Goal: Information Seeking & Learning: Learn about a topic

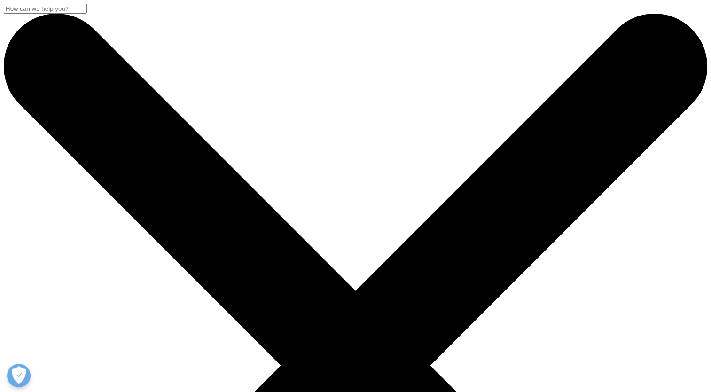
drag, startPoint x: 271, startPoint y: 179, endPoint x: 137, endPoint y: 222, distance: 140.1
copy h1 "real world data"
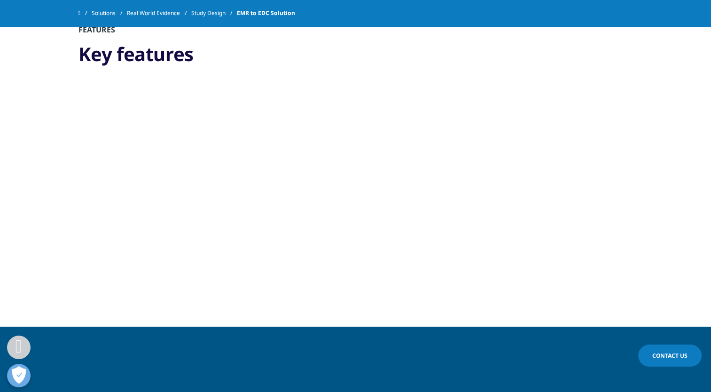
scroll to position [2396, 0]
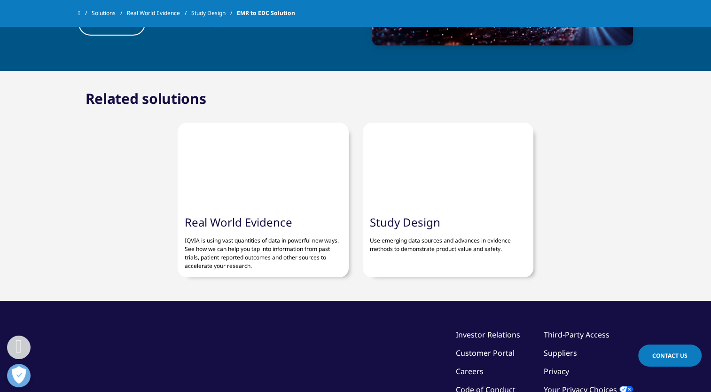
drag, startPoint x: 108, startPoint y: 136, endPoint x: 100, endPoint y: 144, distance: 11.0
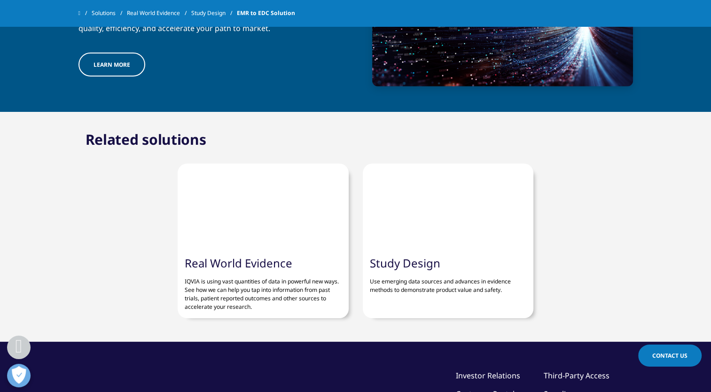
drag, startPoint x: 291, startPoint y: 192, endPoint x: 240, endPoint y: 189, distance: 51.3
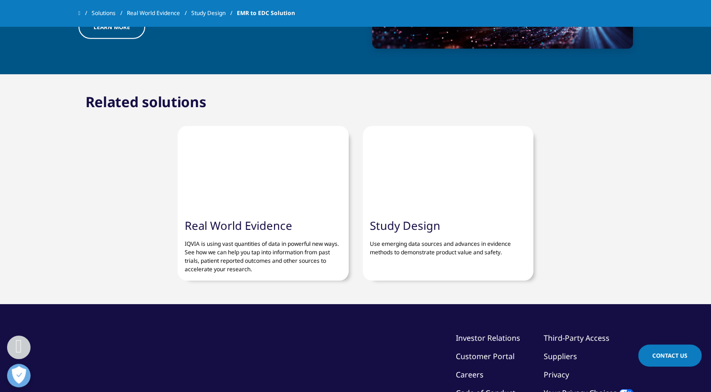
scroll to position [2436, 0]
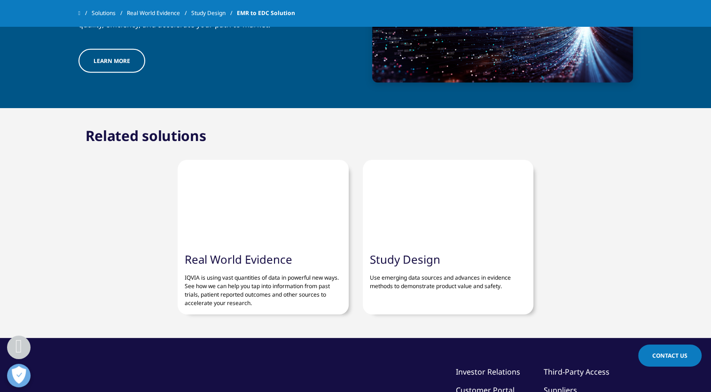
scroll to position [2396, 0]
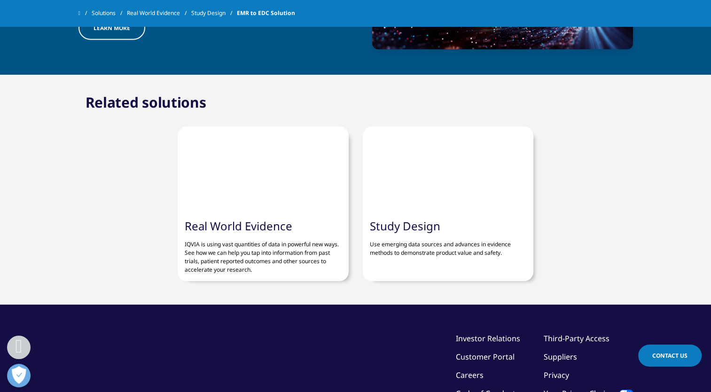
scroll to position [2436, 0]
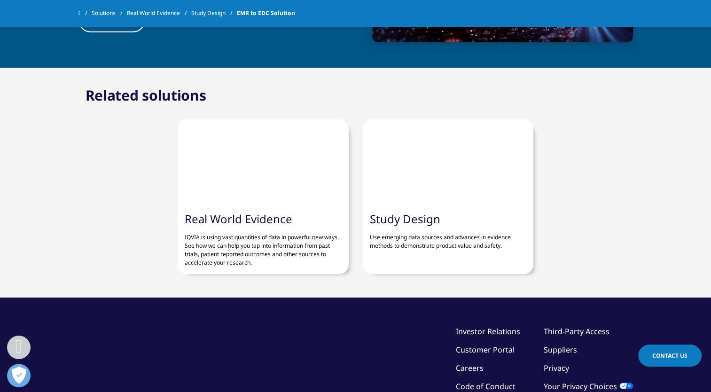
scroll to position [2425, 0]
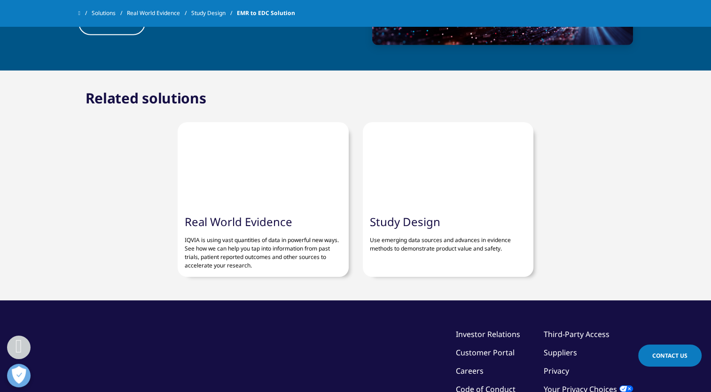
scroll to position [2396, 0]
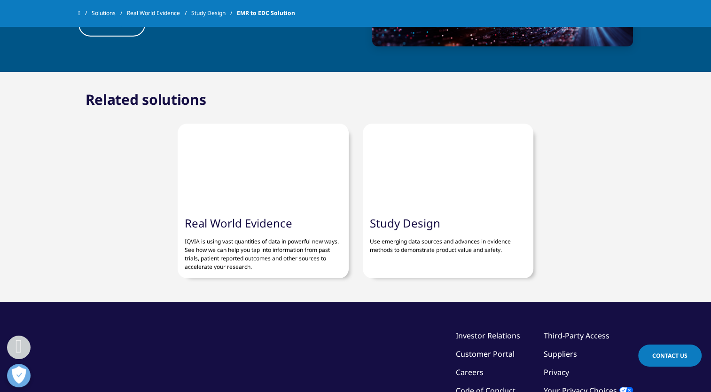
scroll to position [2414, 0]
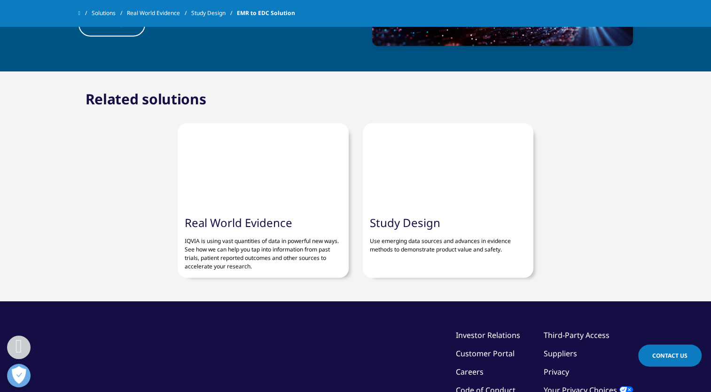
scroll to position [2396, 0]
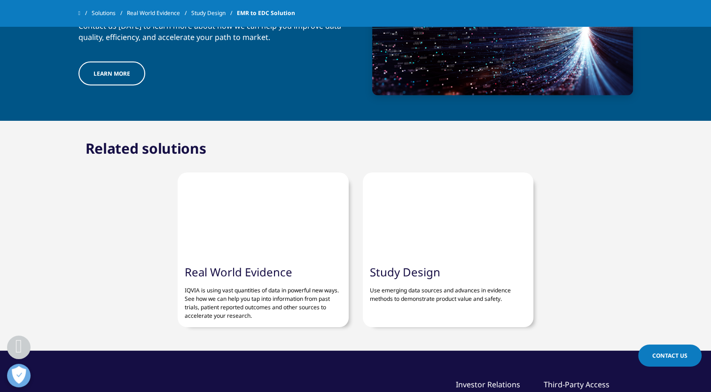
scroll to position [2369, 0]
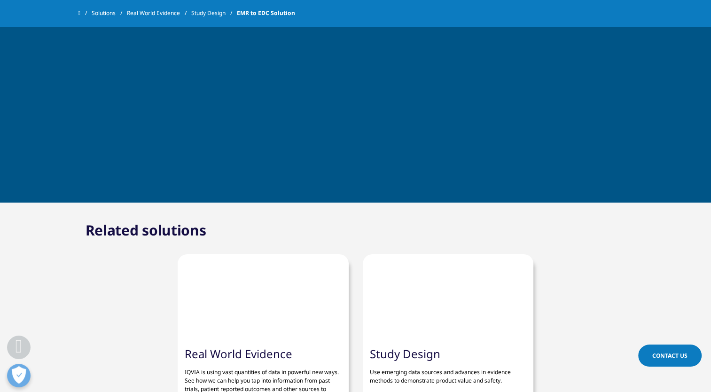
scroll to position [2275, 0]
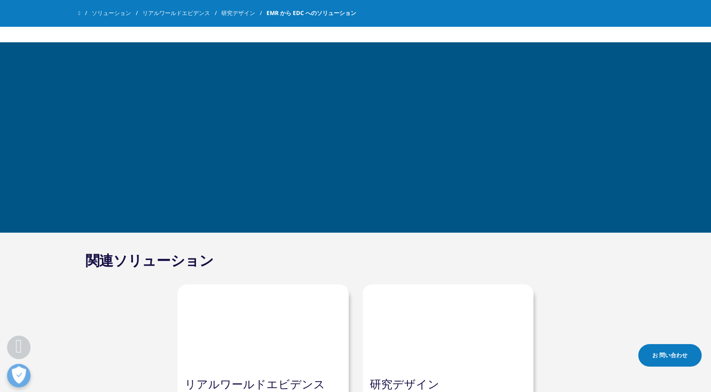
scroll to position [2270, 0]
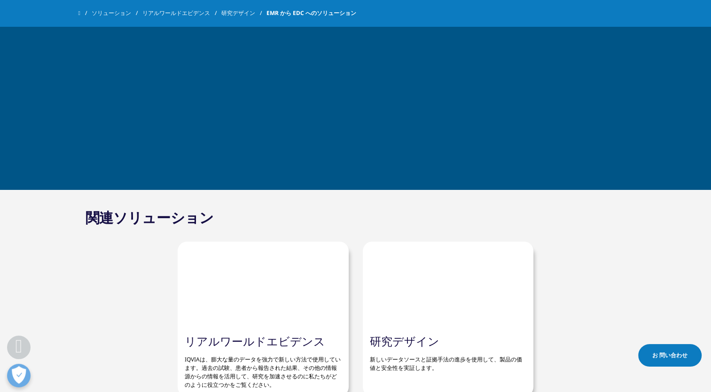
drag, startPoint x: 98, startPoint y: 110, endPoint x: 98, endPoint y: 121, distance: 11.3
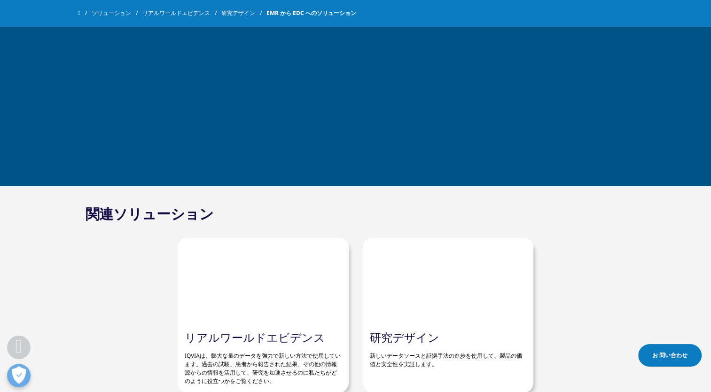
scroll to position [2281, 0]
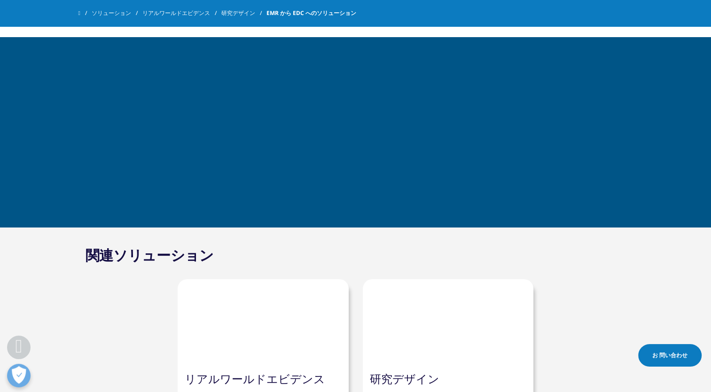
scroll to position [2241, 0]
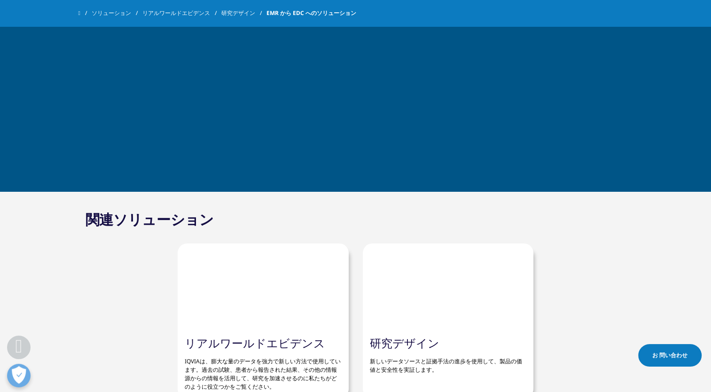
scroll to position [2270, 0]
